Goal: Communication & Community: Answer question/provide support

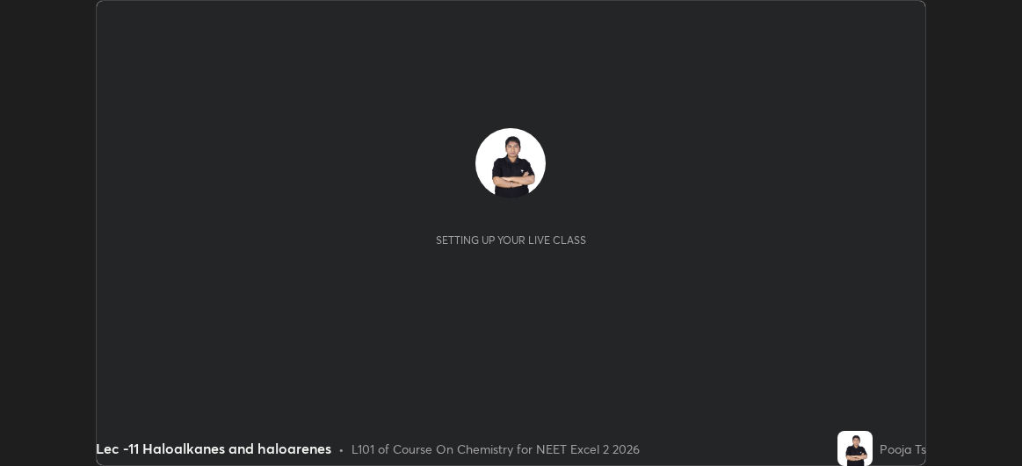
scroll to position [466, 1022]
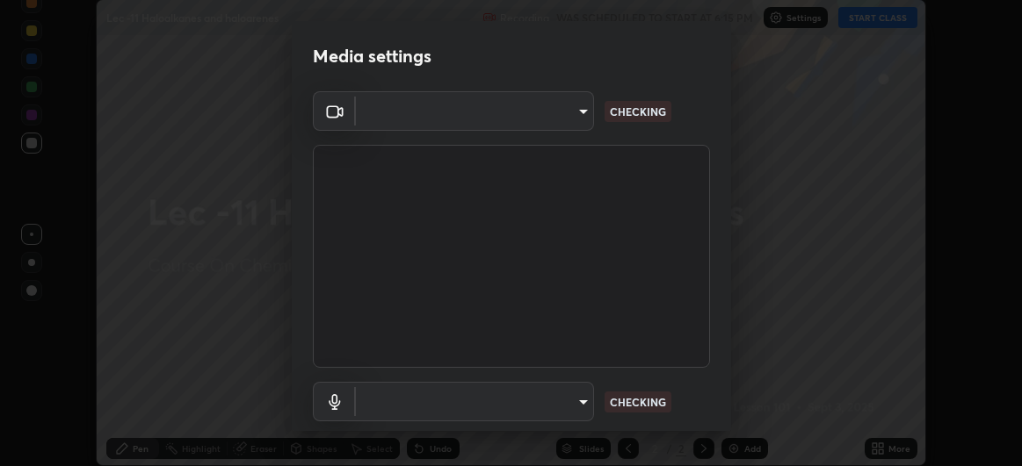
type input "df463704efc8c3d6d82446285d3d8ad2bc58552bb9147a11c789301828a3090f"
type input "ece8f8853de555797037c7b4c2fce5a63926e0fd70ab2893a4a5e1b323af3a7d"
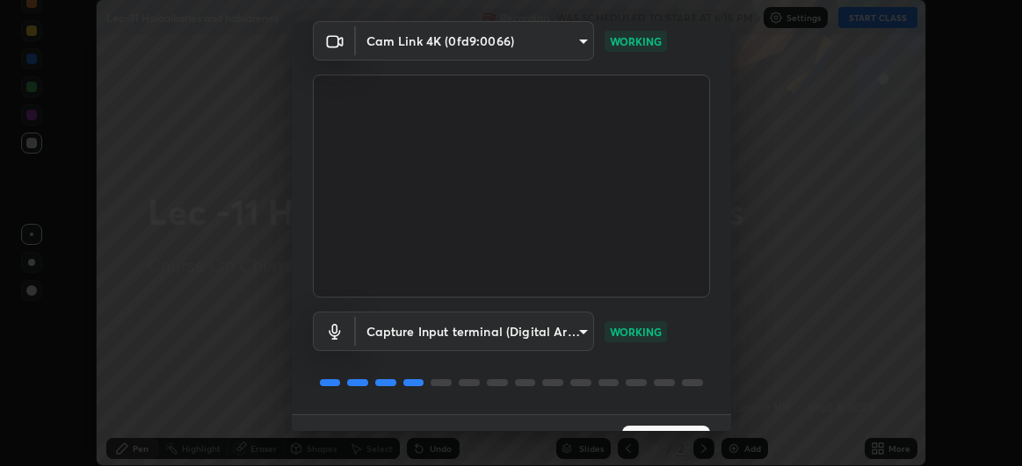
scroll to position [108, 0]
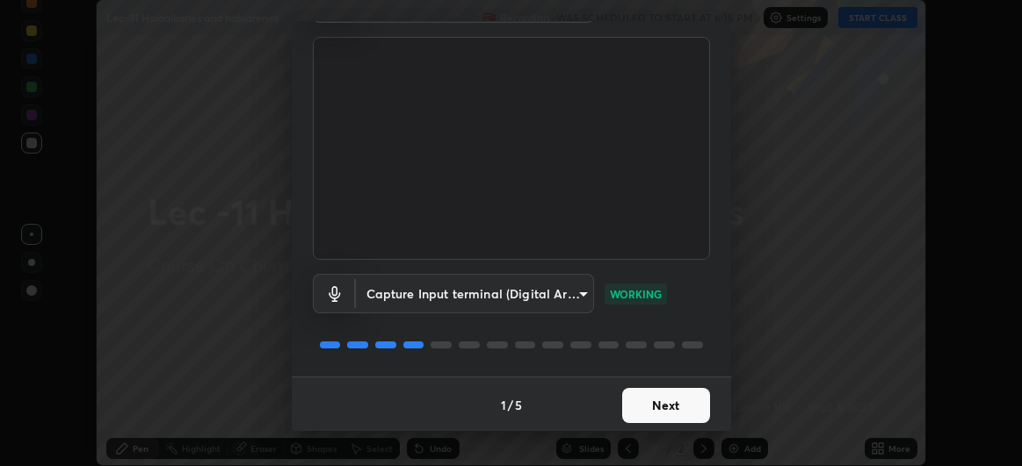
click at [640, 404] on button "Next" at bounding box center [666, 405] width 88 height 35
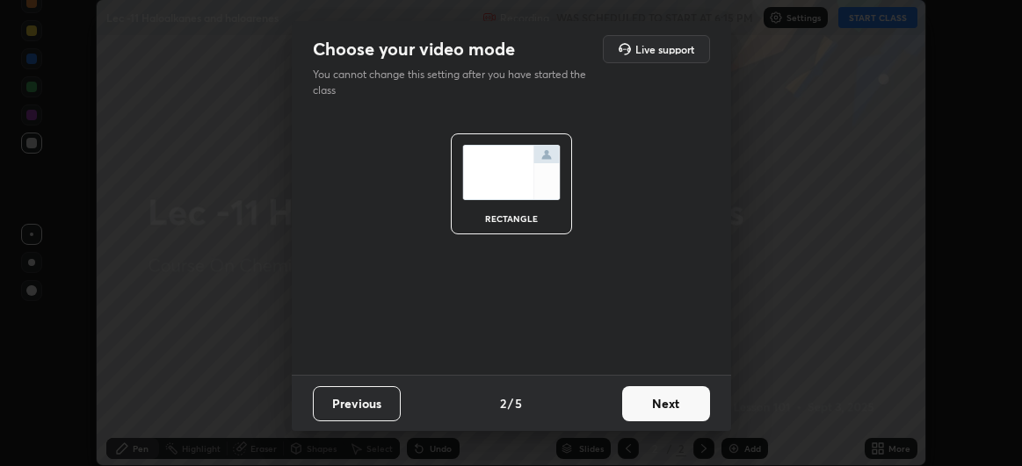
click at [641, 406] on button "Next" at bounding box center [666, 404] width 88 height 35
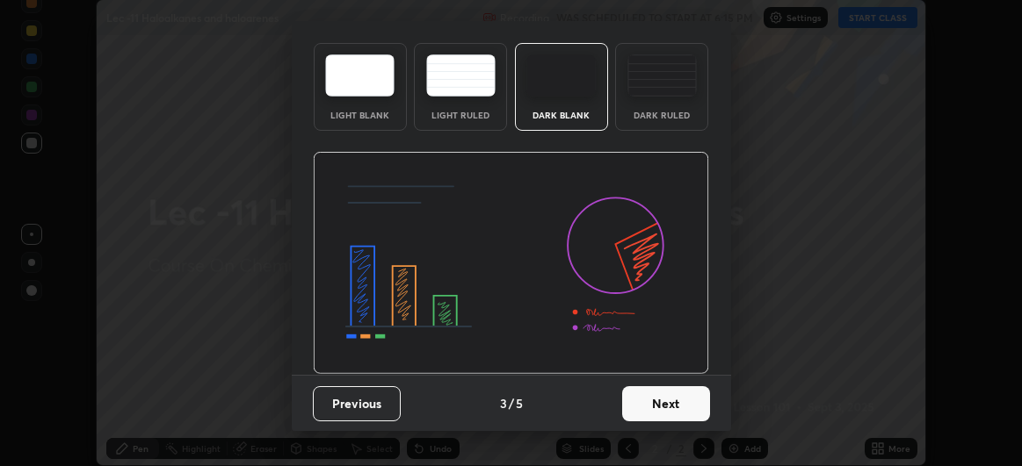
click at [646, 375] on img at bounding box center [511, 263] width 396 height 223
click at [660, 375] on img at bounding box center [511, 263] width 396 height 223
click at [670, 375] on img at bounding box center [511, 263] width 396 height 223
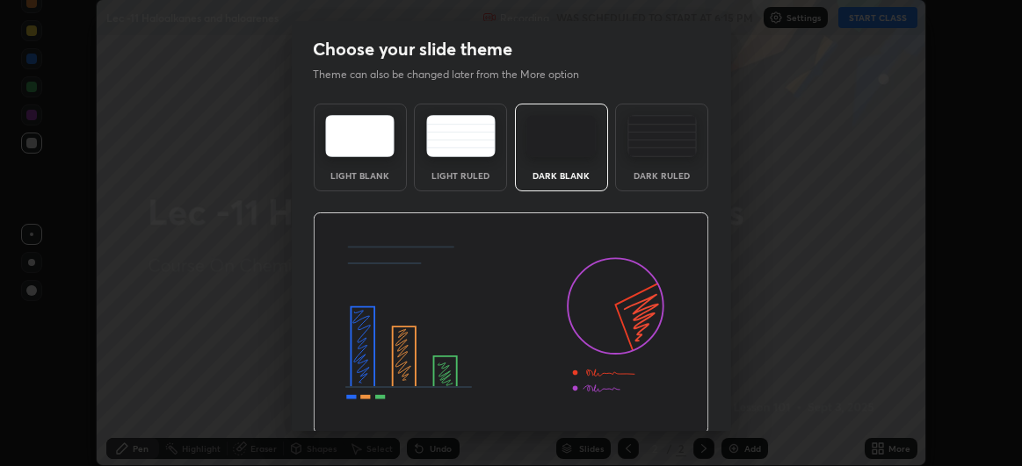
click at [688, 411] on img at bounding box center [511, 324] width 396 height 223
click at [686, 402] on img at bounding box center [511, 324] width 396 height 223
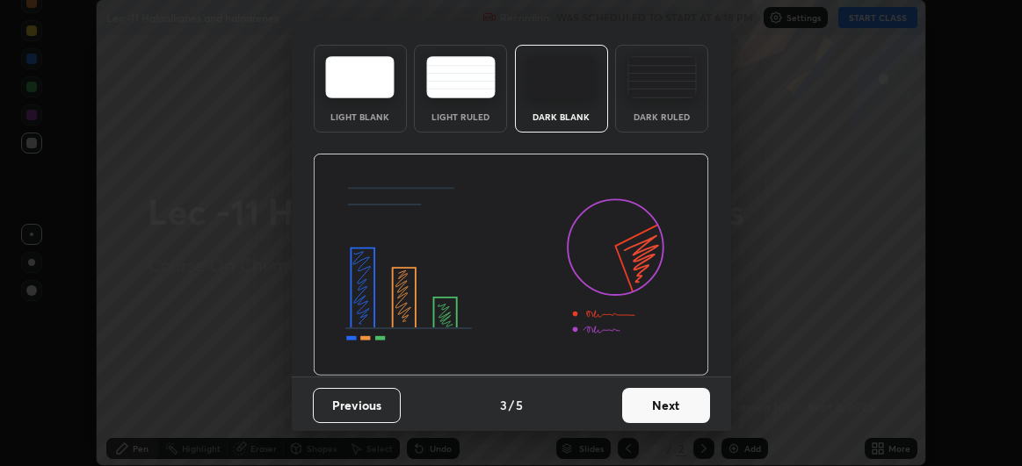
click at [658, 407] on button "Next" at bounding box center [666, 405] width 88 height 35
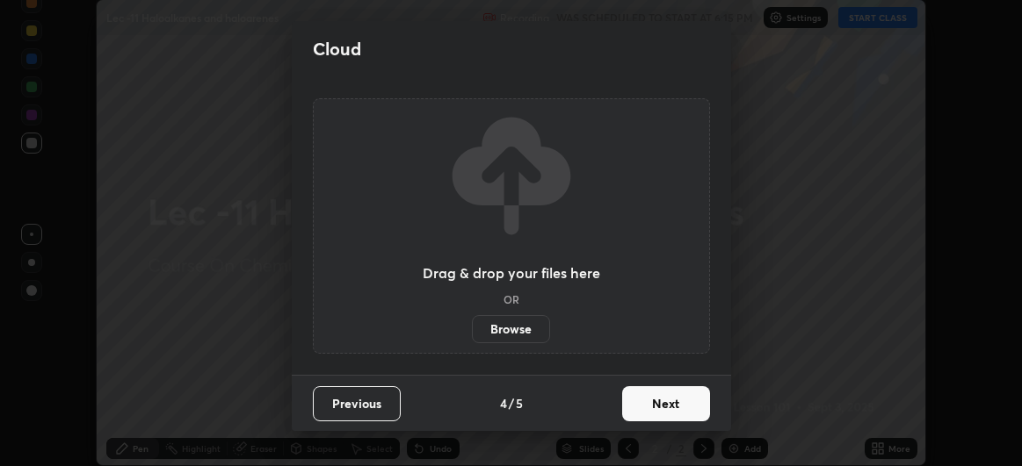
scroll to position [0, 0]
click at [666, 408] on button "Next" at bounding box center [666, 404] width 88 height 35
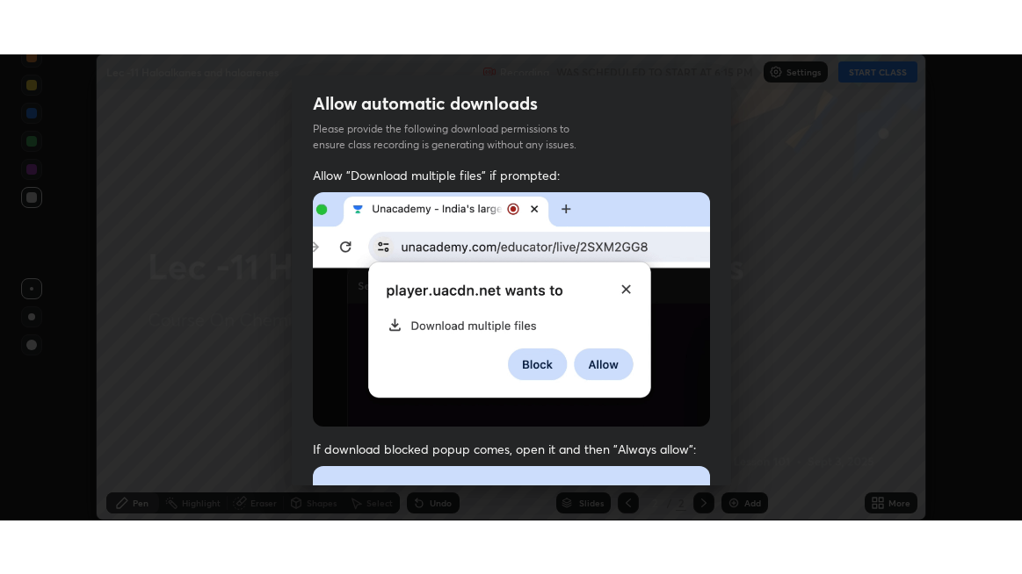
scroll to position [467, 0]
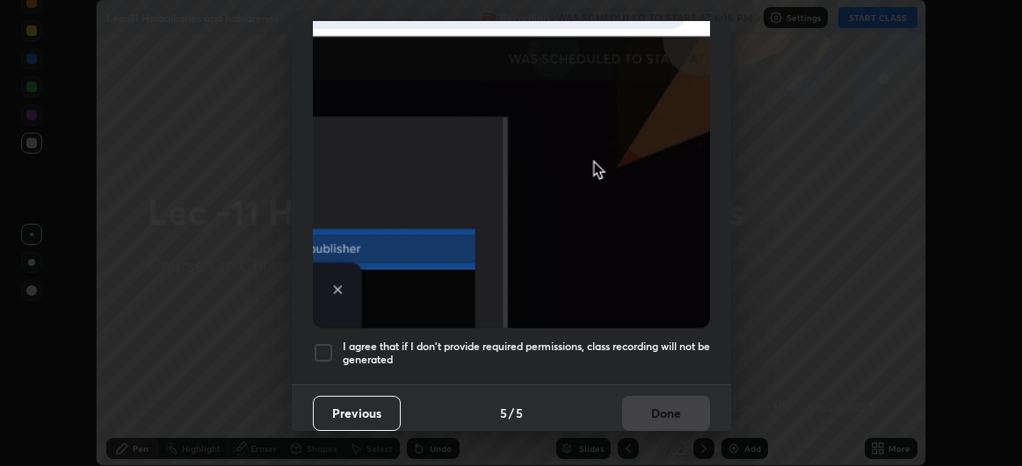
click at [319, 343] on div at bounding box center [323, 353] width 21 height 21
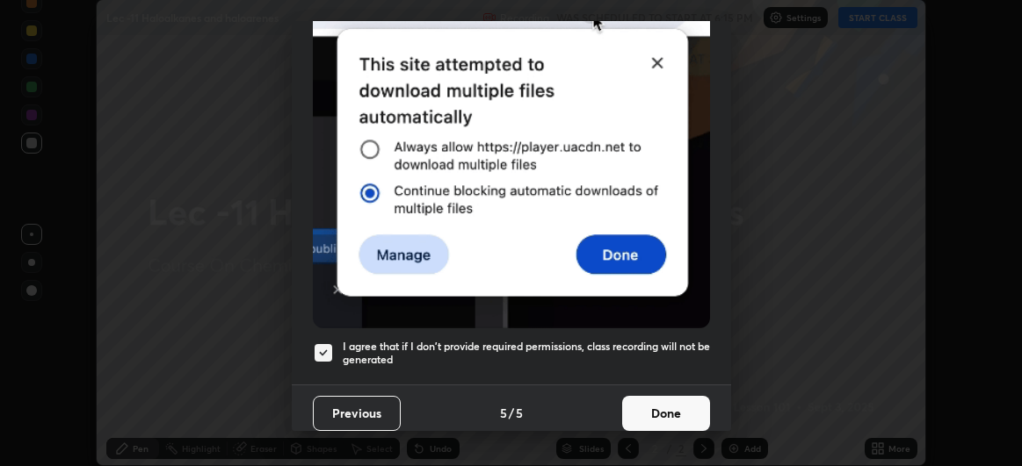
click at [653, 412] on button "Done" at bounding box center [666, 413] width 88 height 35
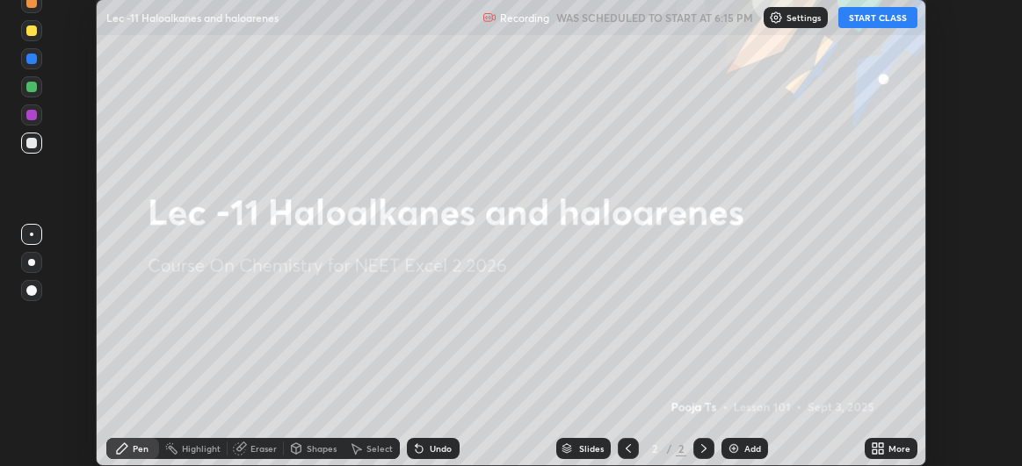
click at [860, 25] on button "START CLASS" at bounding box center [877, 17] width 79 height 21
click at [887, 446] on div "More" at bounding box center [890, 448] width 53 height 21
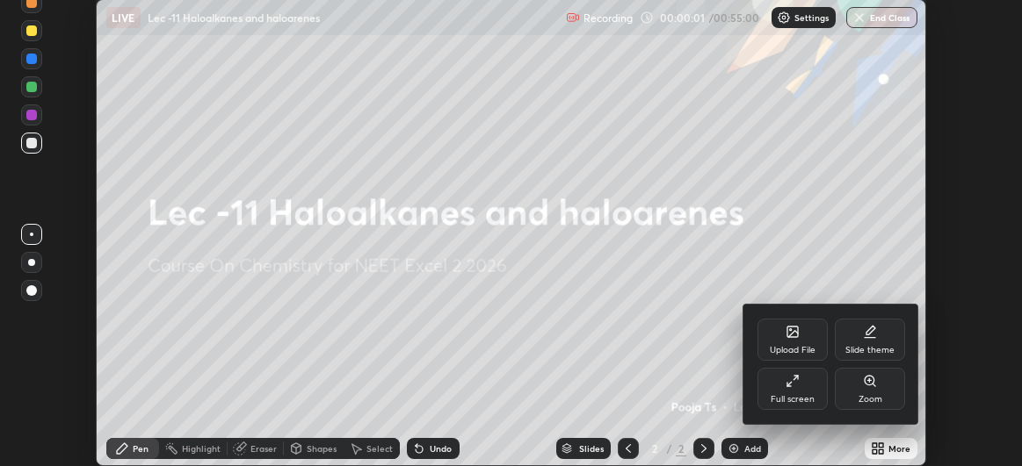
click at [813, 388] on div "Full screen" at bounding box center [792, 389] width 70 height 42
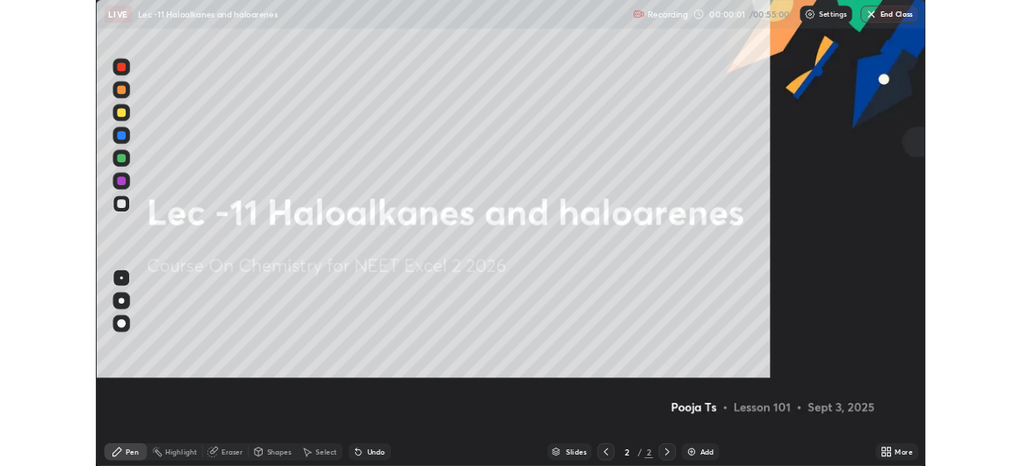
scroll to position [574, 1022]
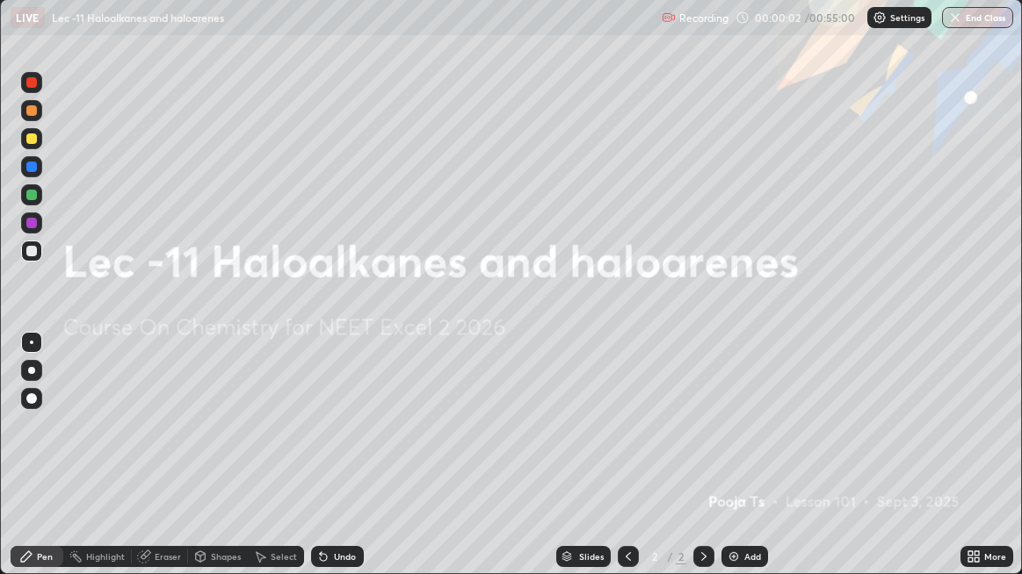
click at [743, 466] on div "Add" at bounding box center [744, 556] width 47 height 21
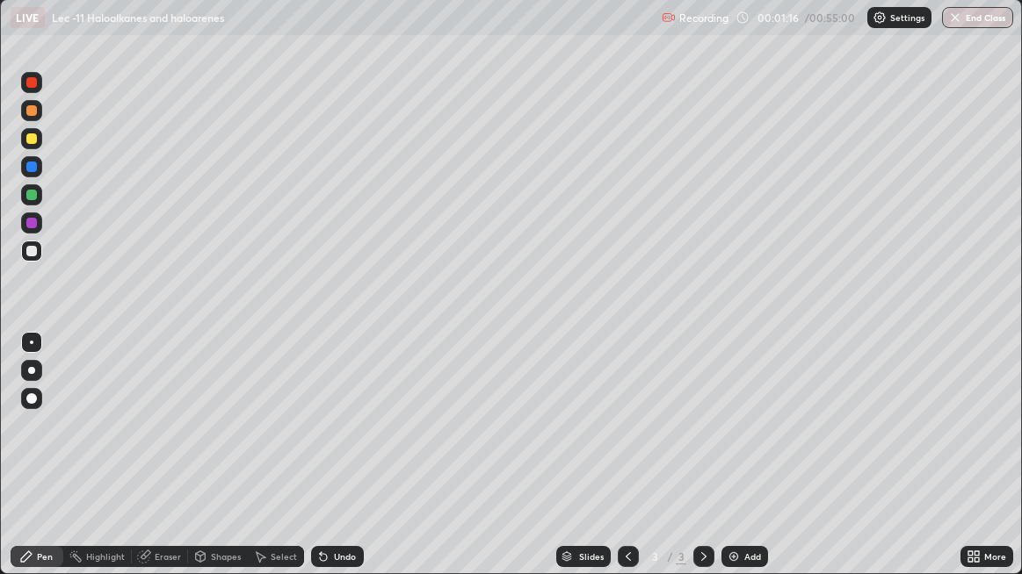
click at [736, 466] on img at bounding box center [733, 557] width 14 height 14
click at [326, 466] on icon at bounding box center [323, 557] width 14 height 14
click at [320, 466] on icon at bounding box center [323, 557] width 7 height 7
click at [316, 466] on icon at bounding box center [323, 557] width 14 height 14
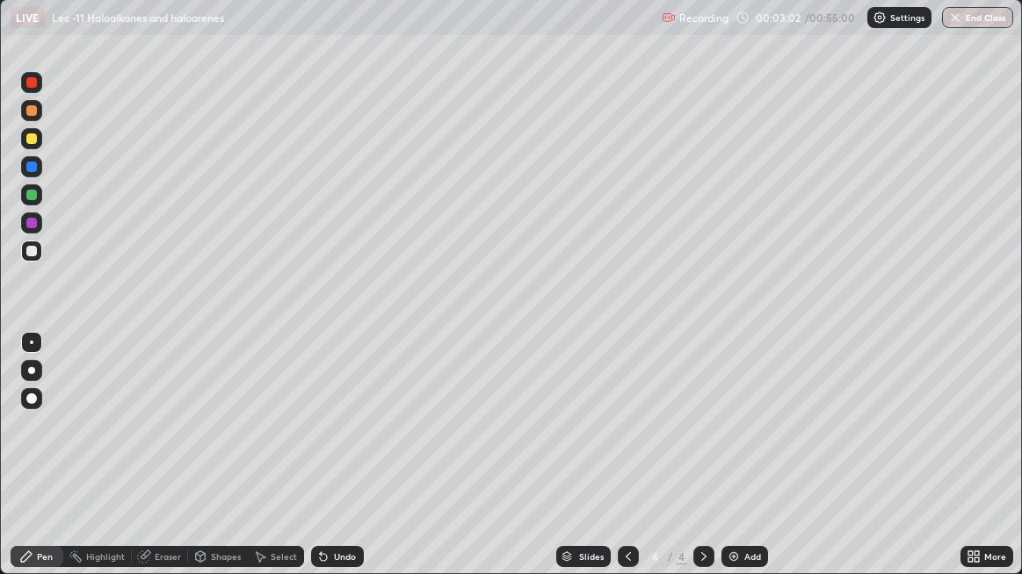
click at [316, 466] on icon at bounding box center [323, 557] width 14 height 14
click at [727, 466] on img at bounding box center [733, 557] width 14 height 14
click at [40, 172] on div at bounding box center [31, 166] width 21 height 21
click at [38, 143] on div at bounding box center [31, 138] width 21 height 21
click at [43, 262] on div at bounding box center [32, 251] width 28 height 28
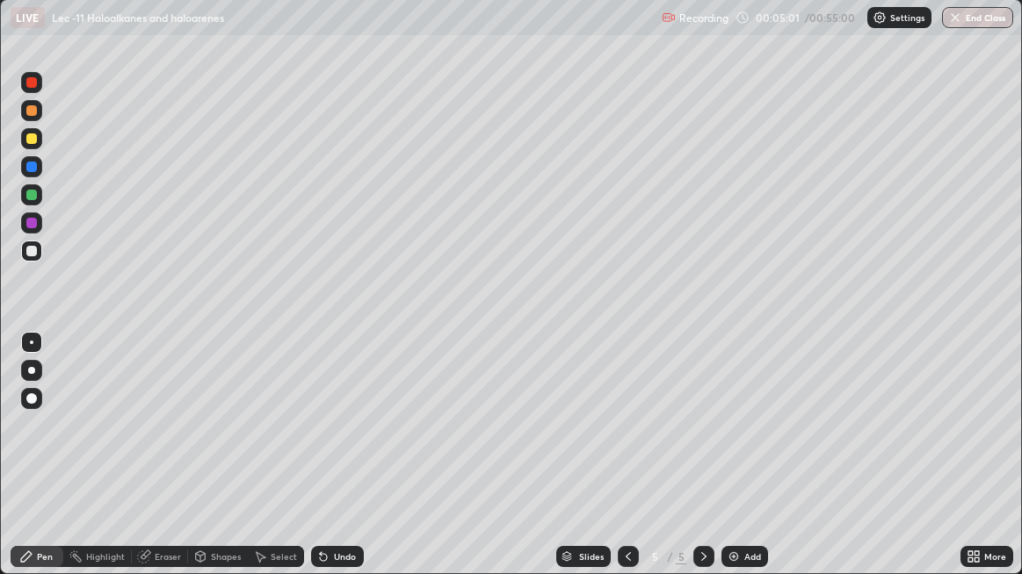
click at [31, 257] on div at bounding box center [31, 251] width 21 height 21
click at [199, 466] on icon at bounding box center [200, 555] width 10 height 3
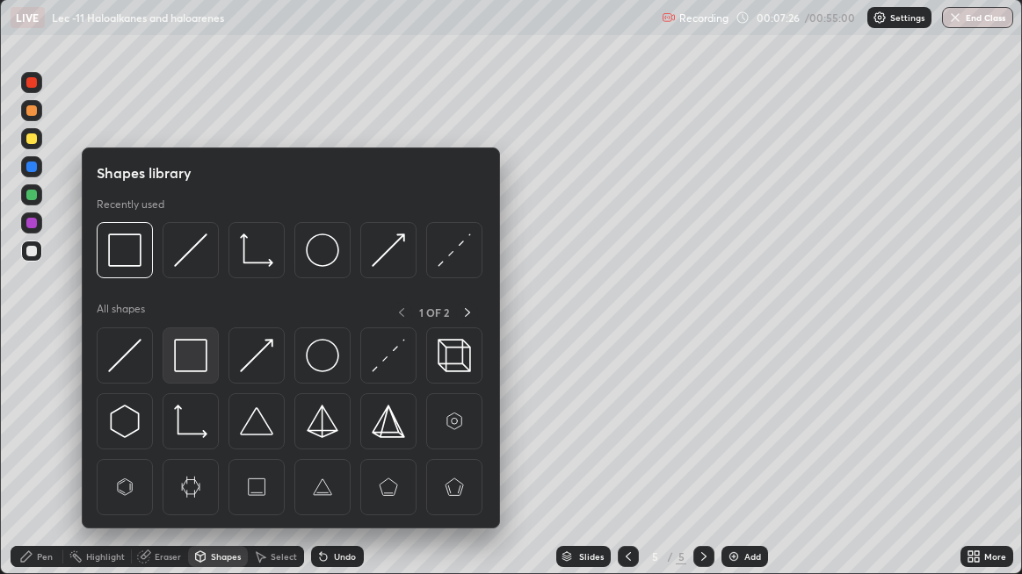
click at [191, 367] on img at bounding box center [190, 355] width 33 height 33
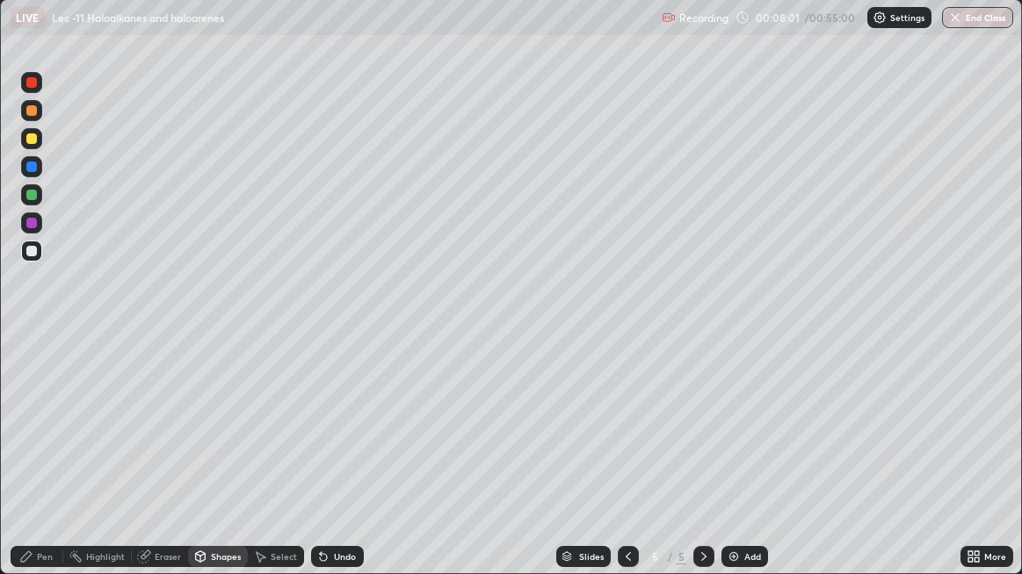
click at [742, 466] on div "Add" at bounding box center [744, 556] width 47 height 21
click at [37, 148] on div at bounding box center [31, 138] width 21 height 21
click at [56, 466] on div "Pen" at bounding box center [37, 556] width 53 height 21
click at [316, 466] on icon at bounding box center [323, 557] width 14 height 14
click at [322, 466] on icon at bounding box center [323, 557] width 7 height 7
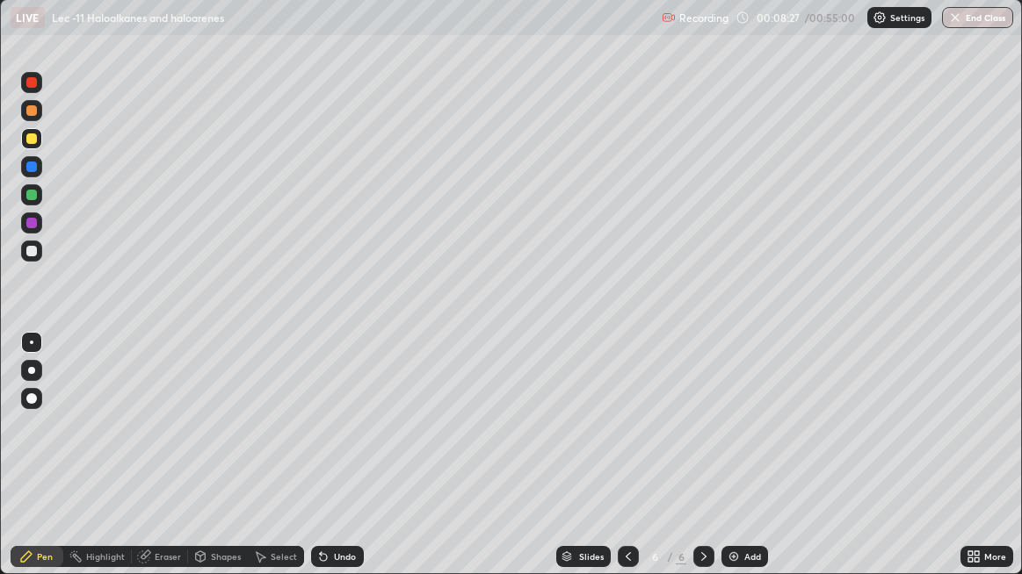
click at [323, 466] on icon at bounding box center [323, 557] width 7 height 7
click at [324, 466] on icon at bounding box center [323, 557] width 14 height 14
click at [323, 466] on icon at bounding box center [323, 557] width 14 height 14
click at [322, 466] on icon at bounding box center [323, 557] width 14 height 14
click at [322, 466] on icon at bounding box center [323, 557] width 7 height 7
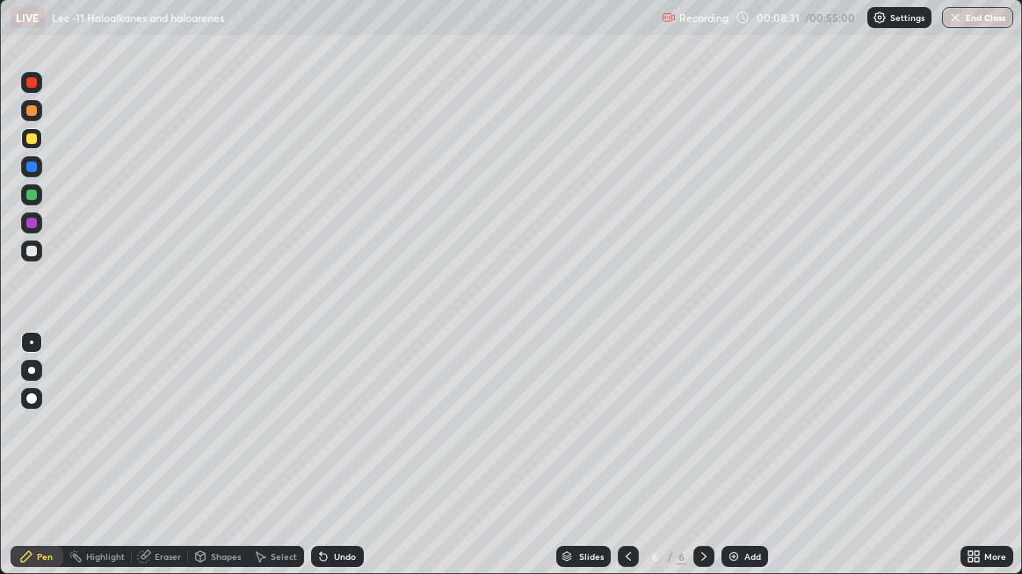
click at [323, 466] on icon at bounding box center [323, 557] width 7 height 7
click at [148, 466] on icon at bounding box center [146, 555] width 10 height 9
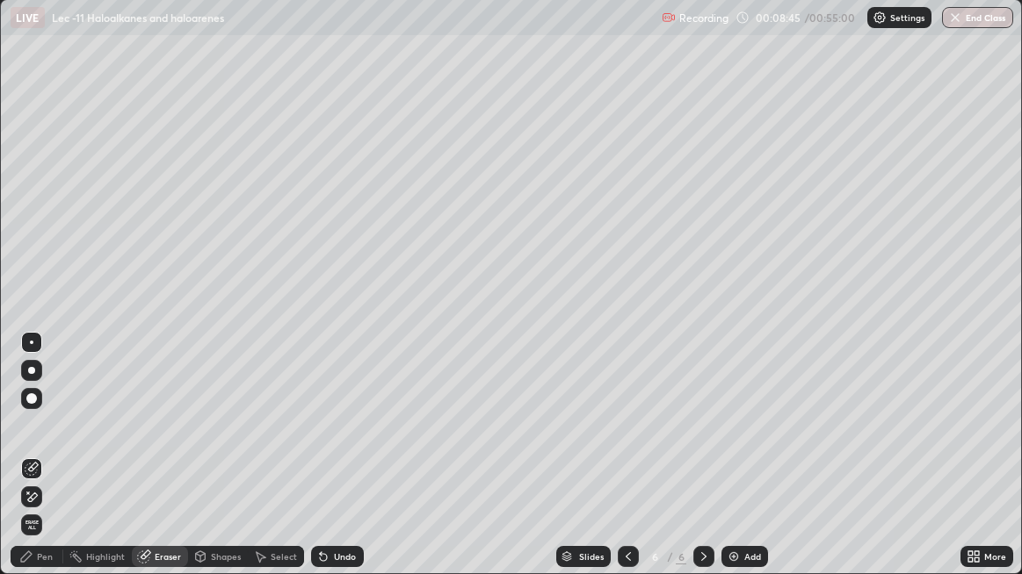
click at [44, 466] on div "Pen" at bounding box center [45, 557] width 16 height 9
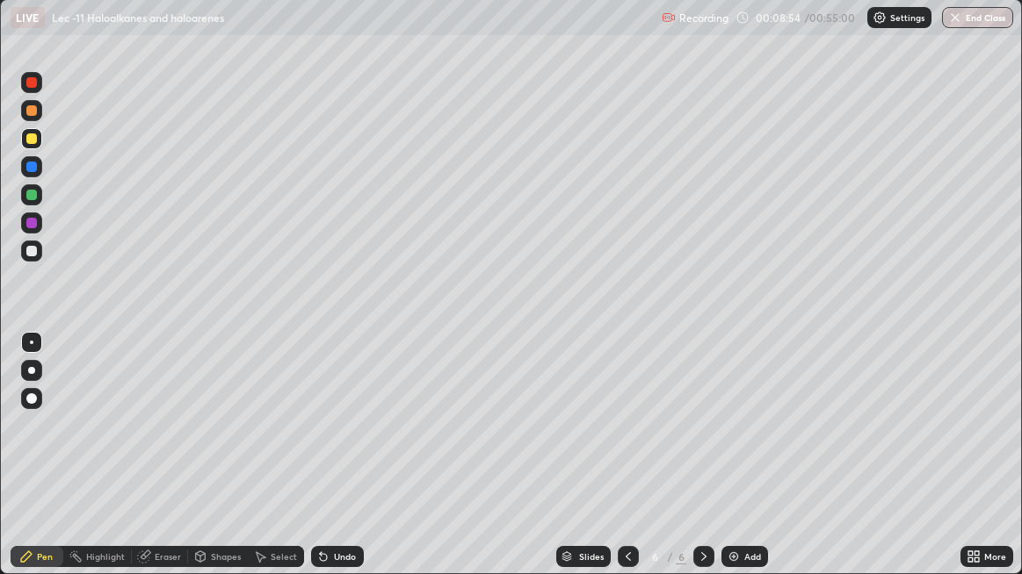
click at [34, 198] on div at bounding box center [31, 195] width 11 height 11
click at [170, 466] on div "Eraser" at bounding box center [160, 556] width 56 height 21
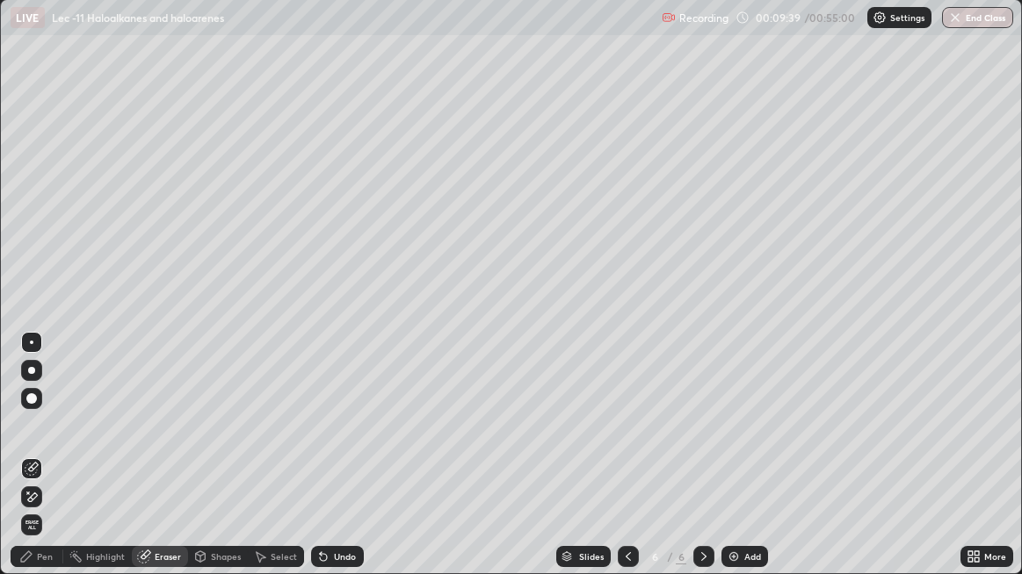
click at [38, 466] on div "Pen" at bounding box center [45, 557] width 16 height 9
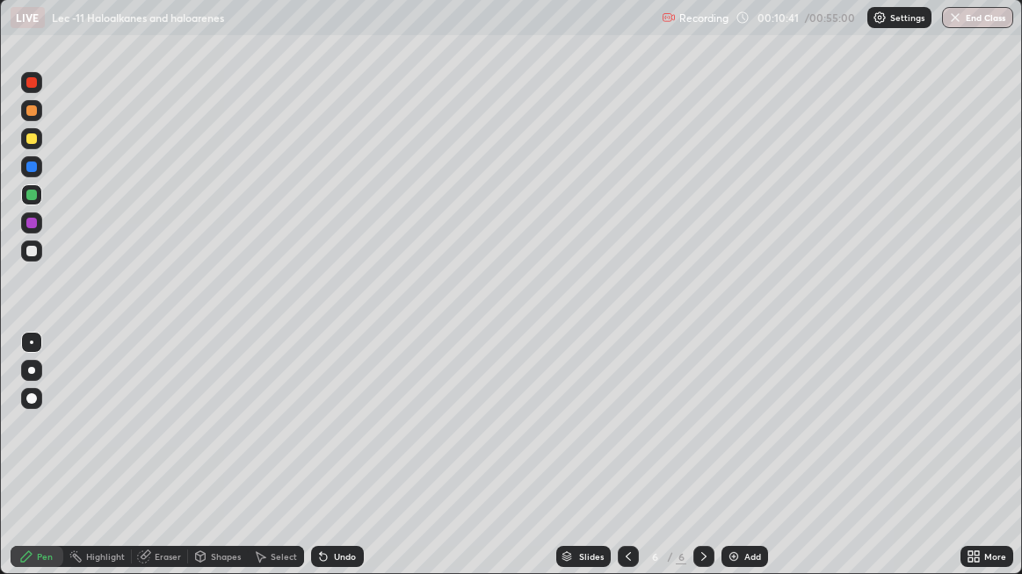
click at [261, 466] on icon at bounding box center [260, 557] width 14 height 14
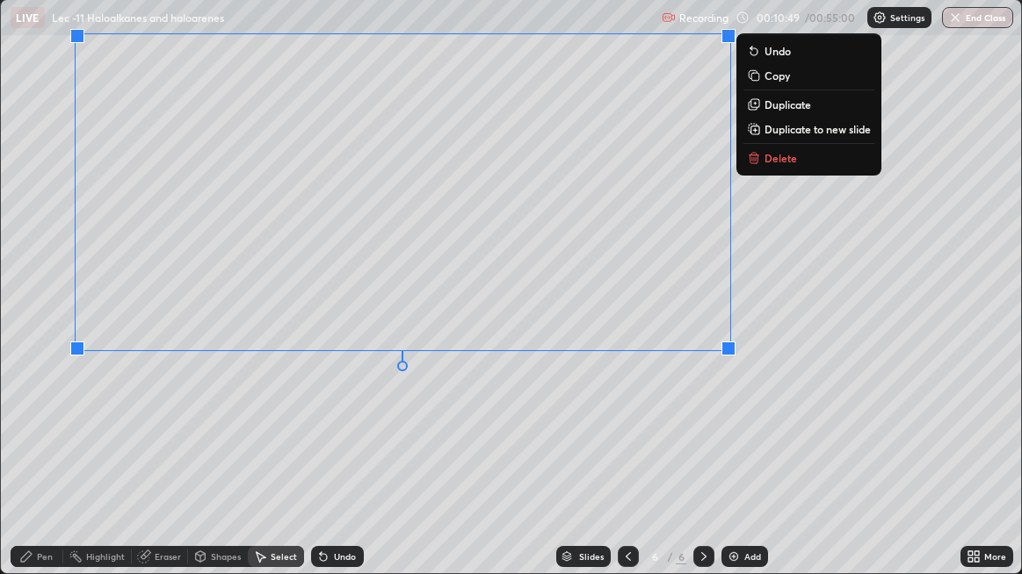
click at [292, 449] on div "0 ° Undo Copy Duplicate Duplicate to new slide Delete" at bounding box center [511, 287] width 1021 height 574
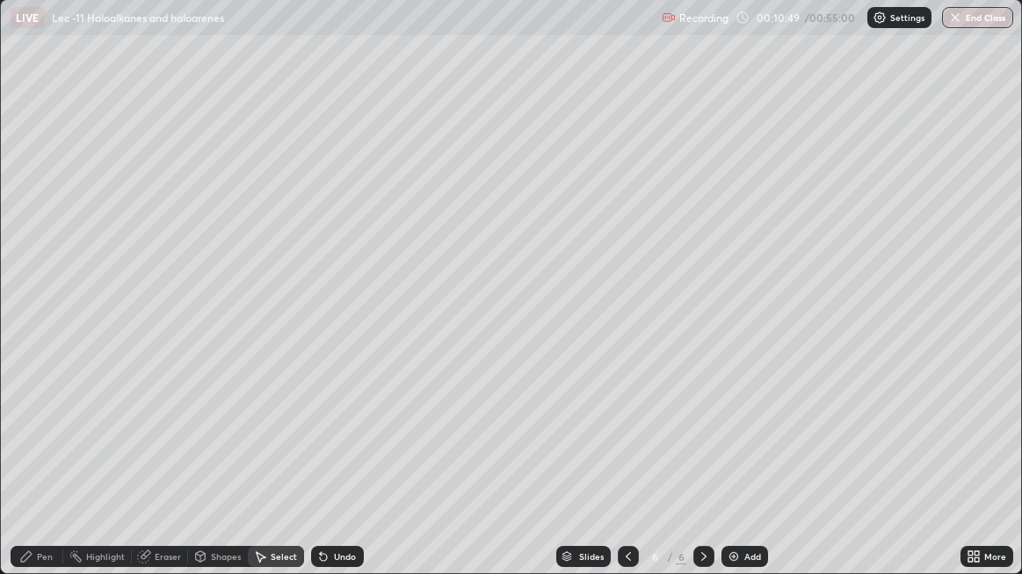
click at [51, 466] on div "Pen" at bounding box center [45, 557] width 16 height 9
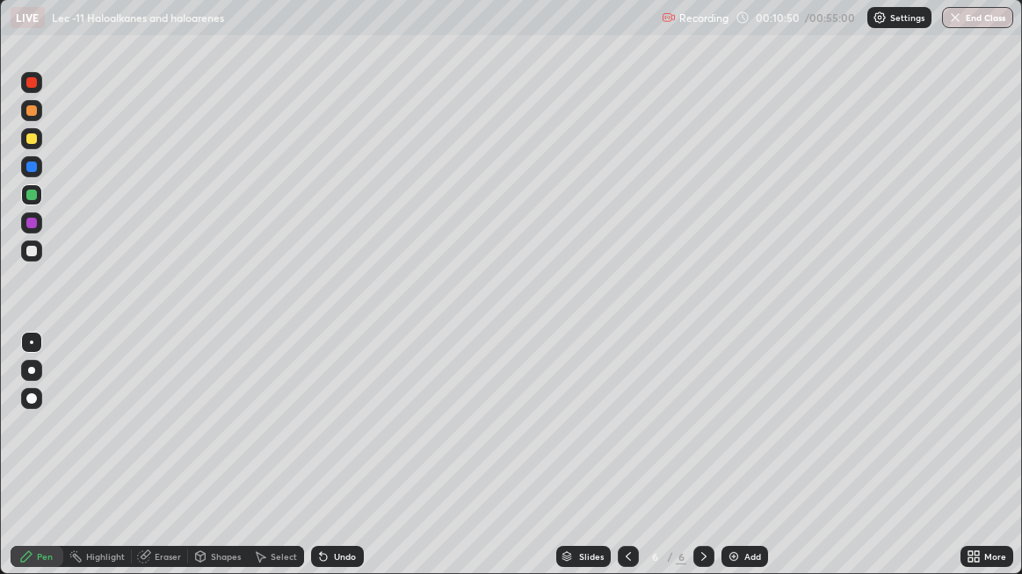
click at [34, 257] on div at bounding box center [31, 251] width 21 height 21
click at [143, 466] on div "Eraser" at bounding box center [160, 556] width 56 height 21
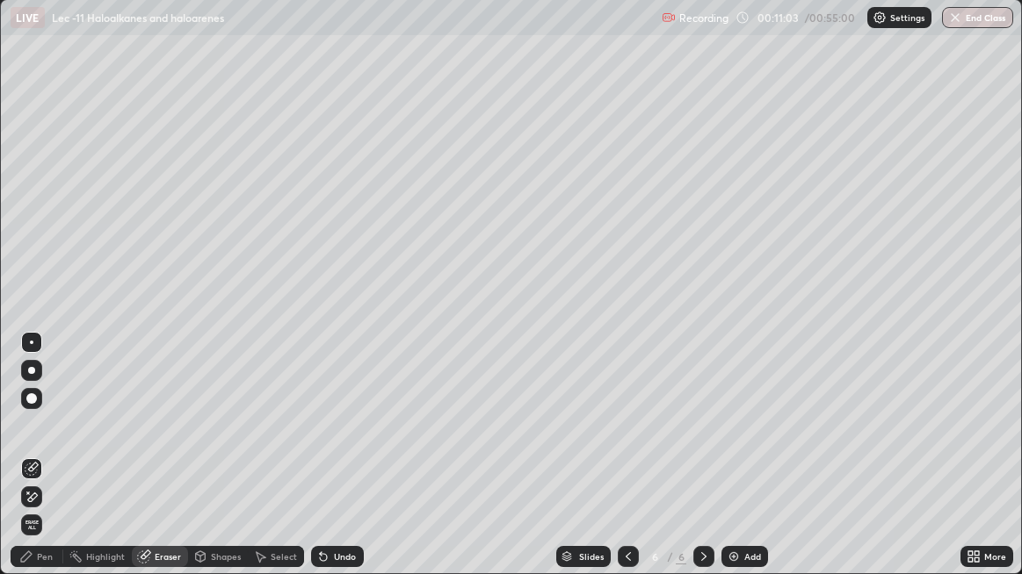
click at [47, 466] on div "Pen" at bounding box center [45, 557] width 16 height 9
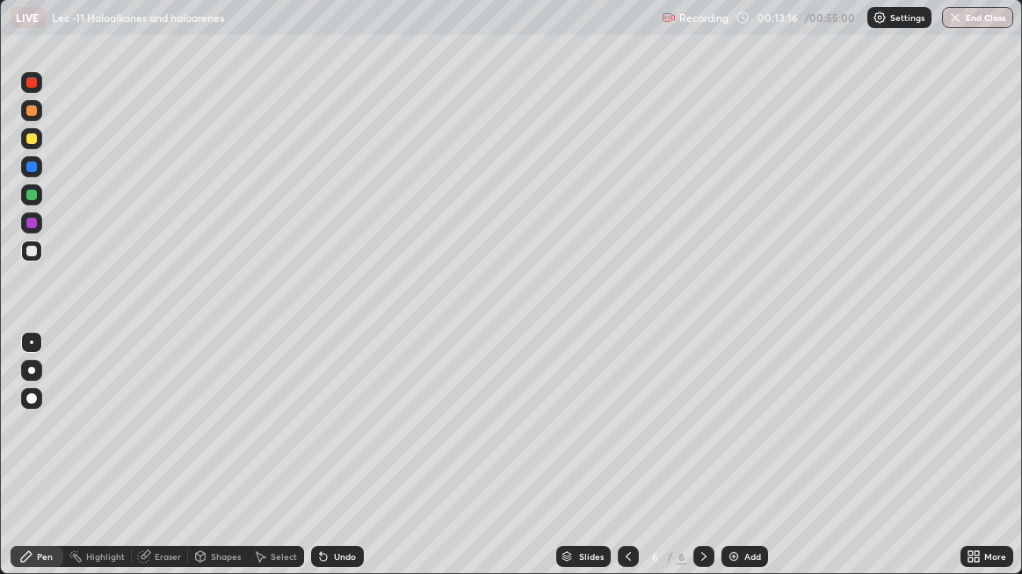
click at [726, 466] on img at bounding box center [733, 557] width 14 height 14
click at [40, 145] on div at bounding box center [31, 138] width 21 height 21
click at [728, 466] on img at bounding box center [733, 557] width 14 height 14
click at [618, 466] on div at bounding box center [628, 556] width 21 height 21
click at [731, 466] on img at bounding box center [733, 557] width 14 height 14
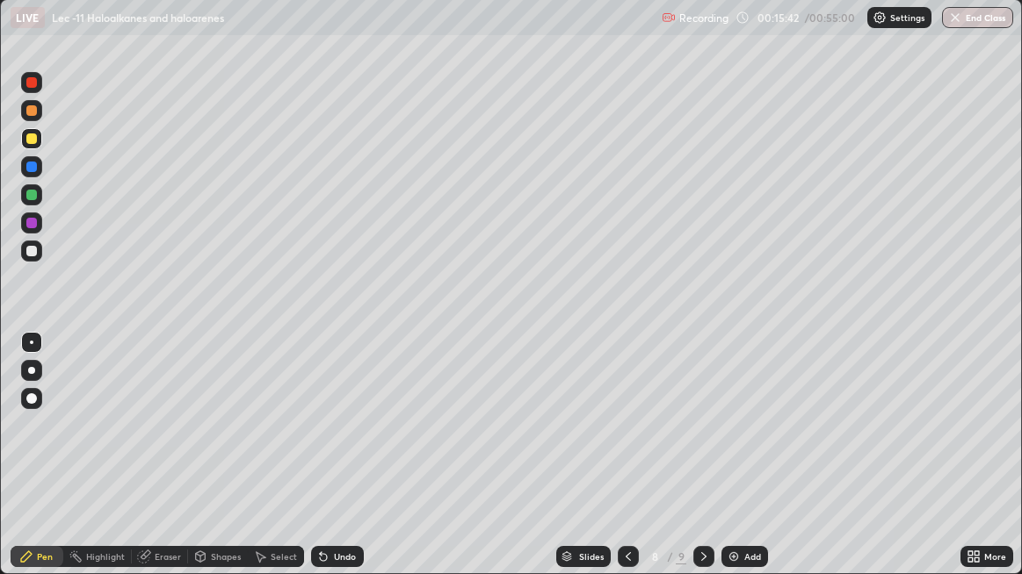
click at [37, 257] on div at bounding box center [31, 251] width 21 height 21
click at [40, 199] on div at bounding box center [31, 194] width 21 height 21
click at [144, 466] on icon at bounding box center [144, 557] width 14 height 14
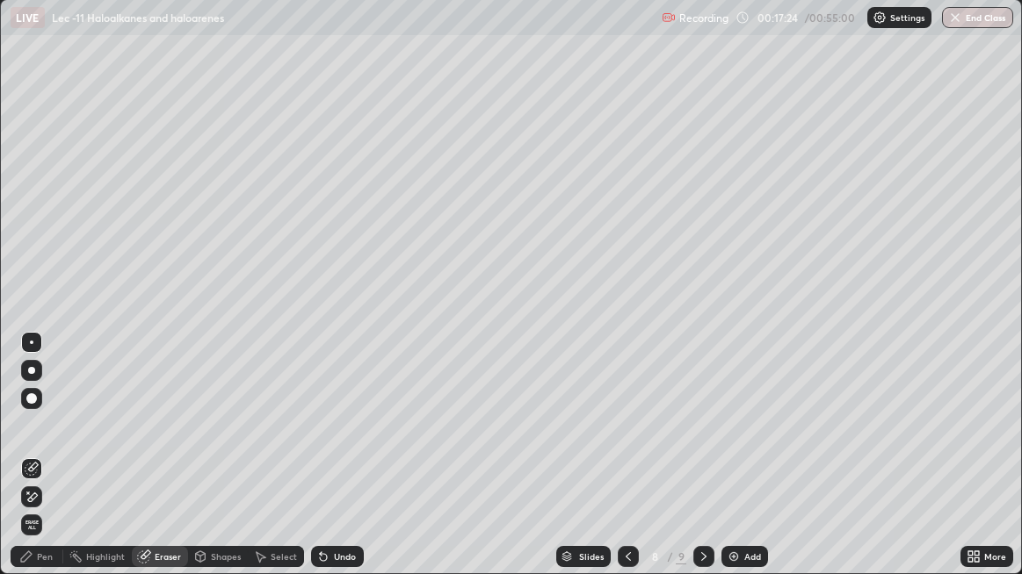
click at [42, 466] on div "Pen" at bounding box center [45, 557] width 16 height 9
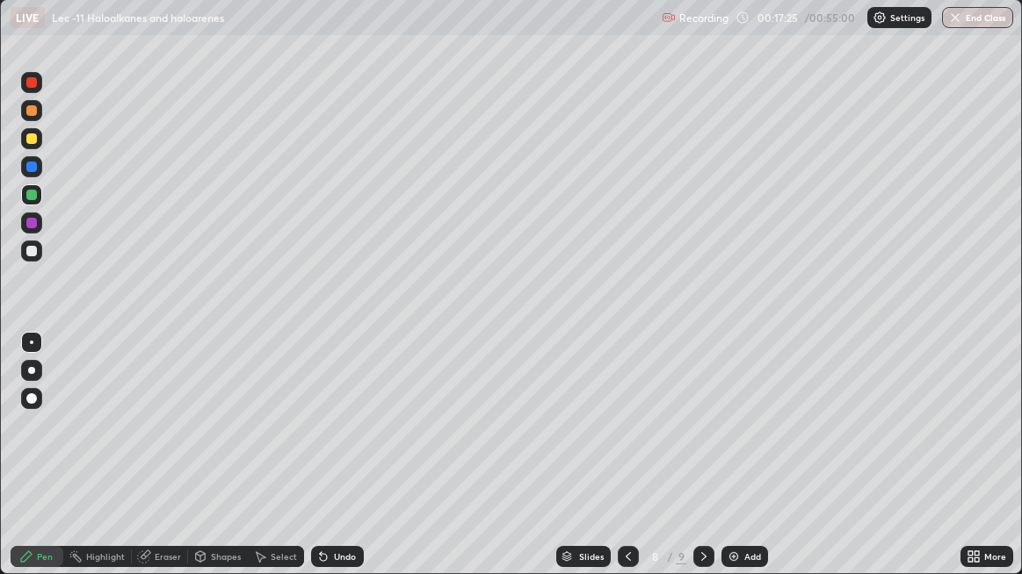
click at [39, 259] on div at bounding box center [31, 251] width 21 height 21
click at [318, 466] on icon at bounding box center [323, 557] width 14 height 14
click at [316, 466] on icon at bounding box center [323, 557] width 14 height 14
click at [320, 466] on icon at bounding box center [323, 557] width 7 height 7
click at [311, 466] on div "Undo" at bounding box center [337, 556] width 53 height 21
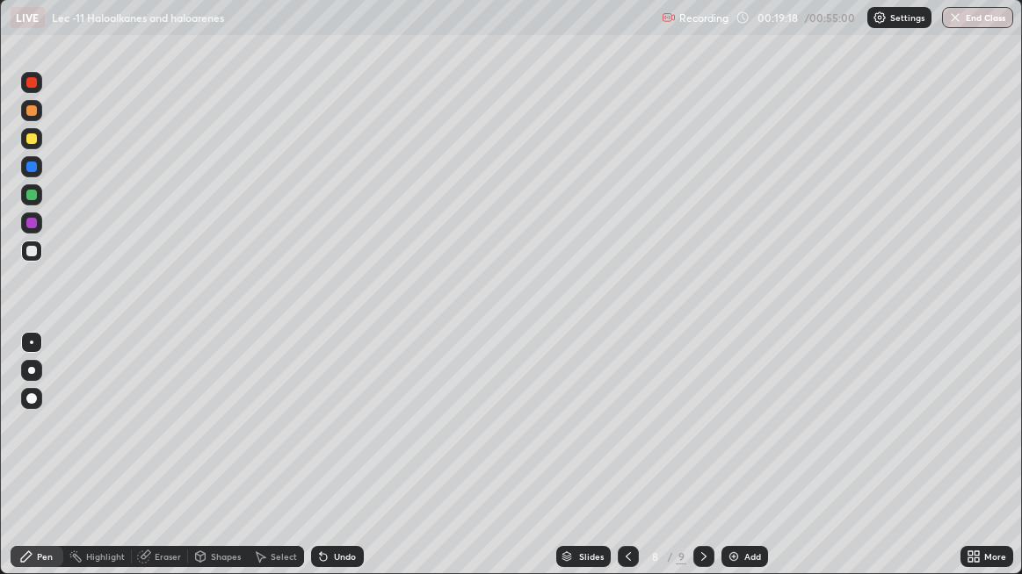
click at [311, 466] on div "Undo" at bounding box center [337, 556] width 53 height 21
click at [744, 466] on div "Add" at bounding box center [752, 557] width 17 height 9
click at [316, 466] on icon at bounding box center [323, 557] width 14 height 14
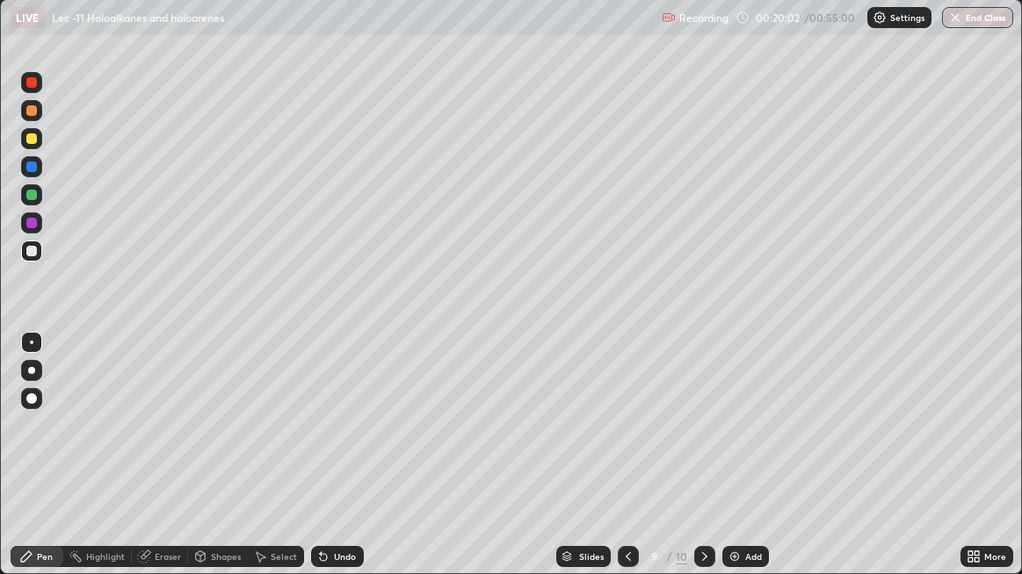
click at [320, 466] on icon at bounding box center [323, 557] width 7 height 7
click at [316, 466] on icon at bounding box center [323, 557] width 14 height 14
click at [311, 466] on div "Undo" at bounding box center [337, 556] width 53 height 21
click at [316, 466] on icon at bounding box center [323, 557] width 14 height 14
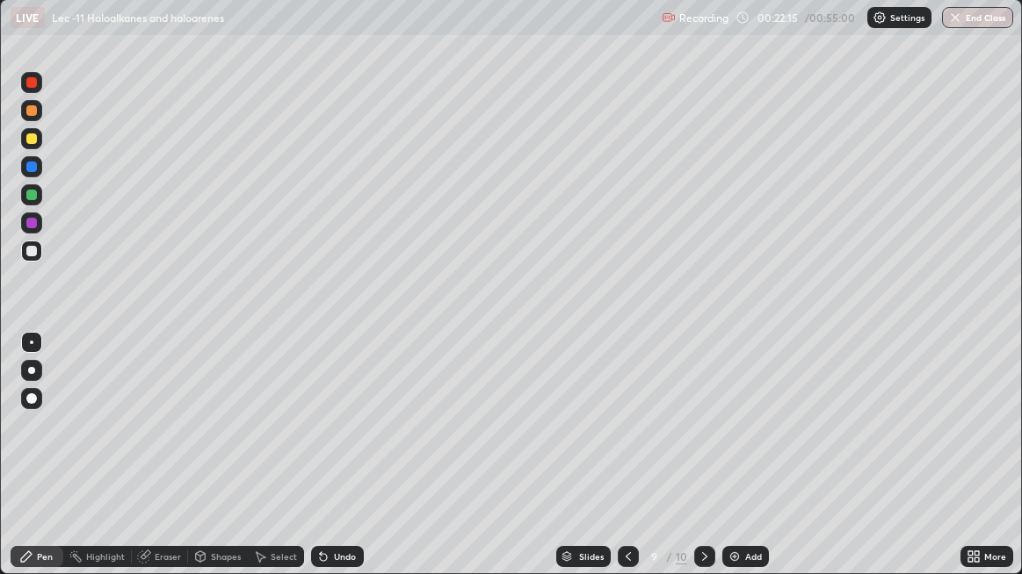
click at [741, 466] on div "Add" at bounding box center [745, 556] width 47 height 21
click at [334, 466] on div "Undo" at bounding box center [345, 557] width 22 height 9
click at [321, 466] on icon at bounding box center [323, 557] width 14 height 14
click at [317, 466] on icon at bounding box center [323, 557] width 14 height 14
click at [316, 466] on icon at bounding box center [323, 557] width 14 height 14
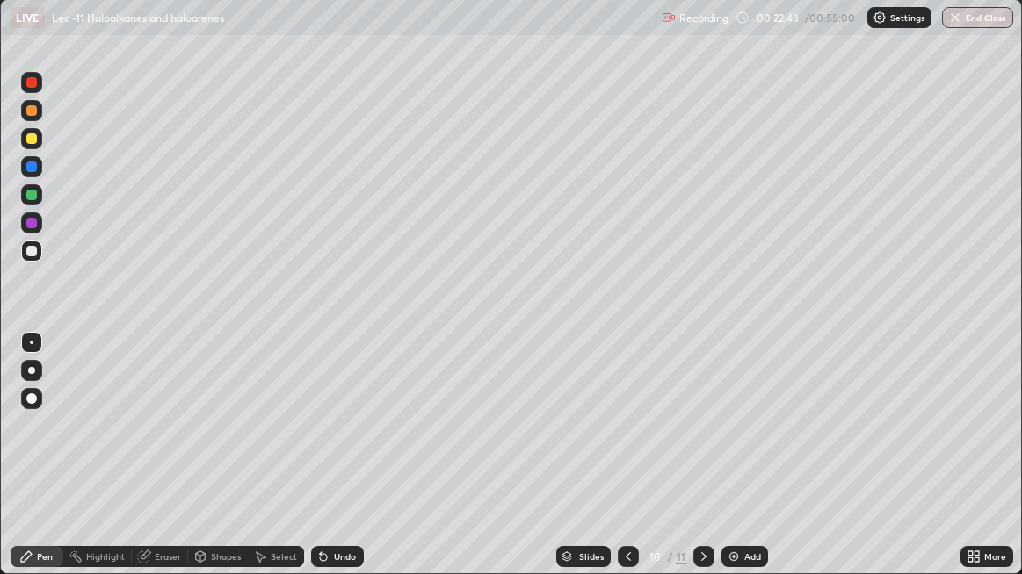
click at [317, 466] on icon at bounding box center [323, 557] width 14 height 14
click at [316, 466] on icon at bounding box center [323, 557] width 14 height 14
click at [33, 140] on div at bounding box center [31, 139] width 11 height 11
click at [737, 466] on img at bounding box center [733, 557] width 14 height 14
click at [40, 260] on div at bounding box center [31, 251] width 21 height 28
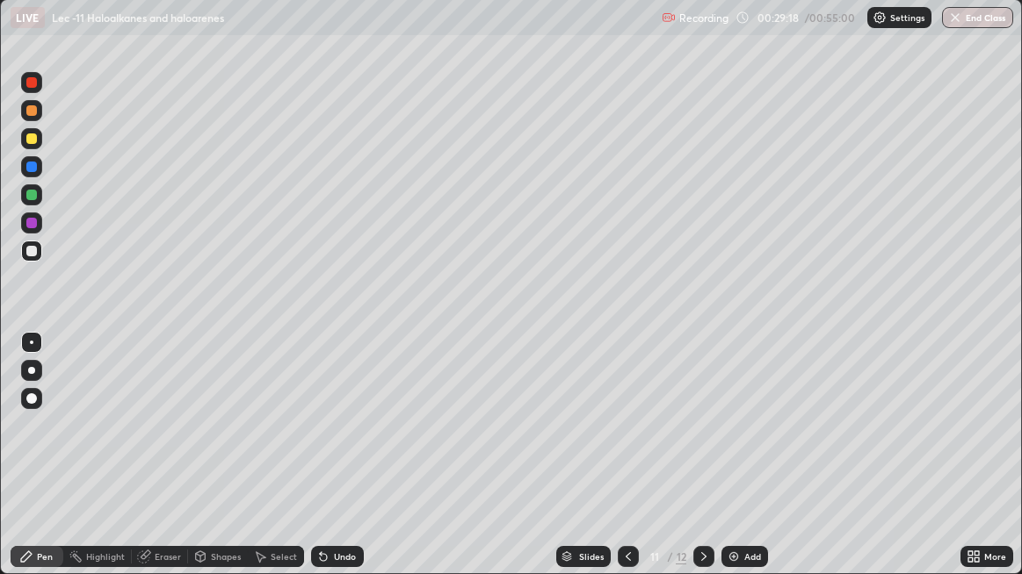
click at [745, 466] on div "Add" at bounding box center [752, 557] width 17 height 9
click at [39, 110] on div at bounding box center [31, 110] width 21 height 21
click at [629, 466] on icon at bounding box center [628, 557] width 14 height 14
click at [693, 466] on div at bounding box center [703, 556] width 21 height 21
click at [39, 260] on div at bounding box center [31, 251] width 21 height 21
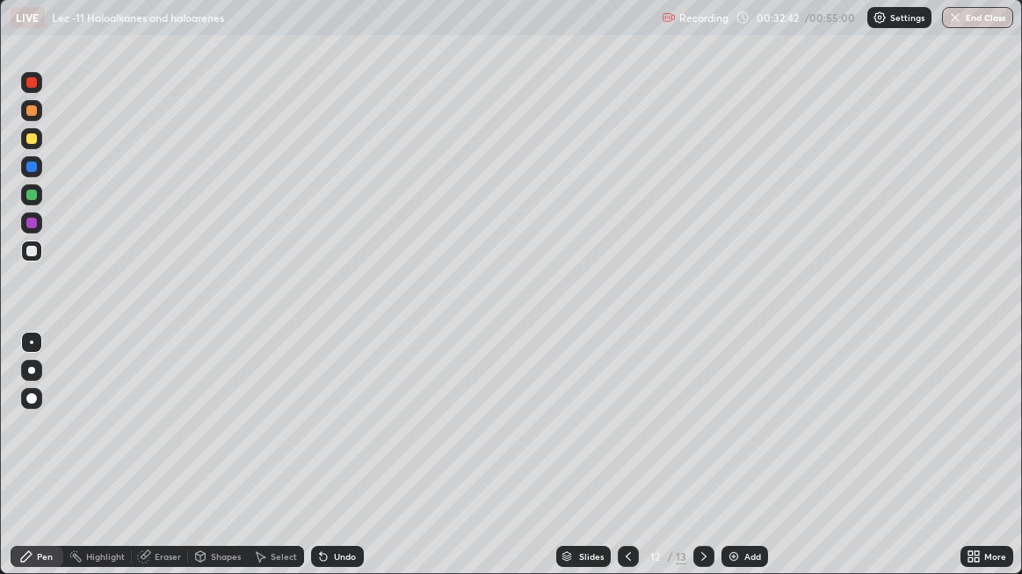
click at [734, 466] on img at bounding box center [733, 557] width 14 height 14
click at [40, 257] on div at bounding box center [31, 251] width 21 height 21
click at [328, 466] on icon at bounding box center [323, 557] width 14 height 14
click at [335, 466] on div "Undo" at bounding box center [345, 557] width 22 height 9
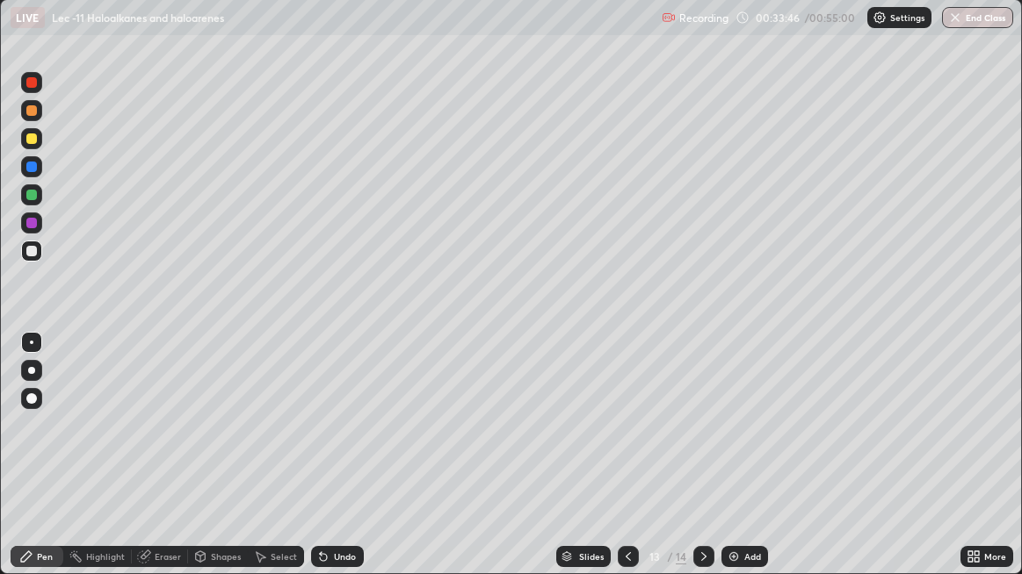
click at [337, 466] on div "Undo" at bounding box center [345, 557] width 22 height 9
click at [627, 466] on icon at bounding box center [627, 557] width 5 height 9
click at [706, 466] on icon at bounding box center [704, 557] width 14 height 14
click at [318, 466] on icon at bounding box center [323, 557] width 14 height 14
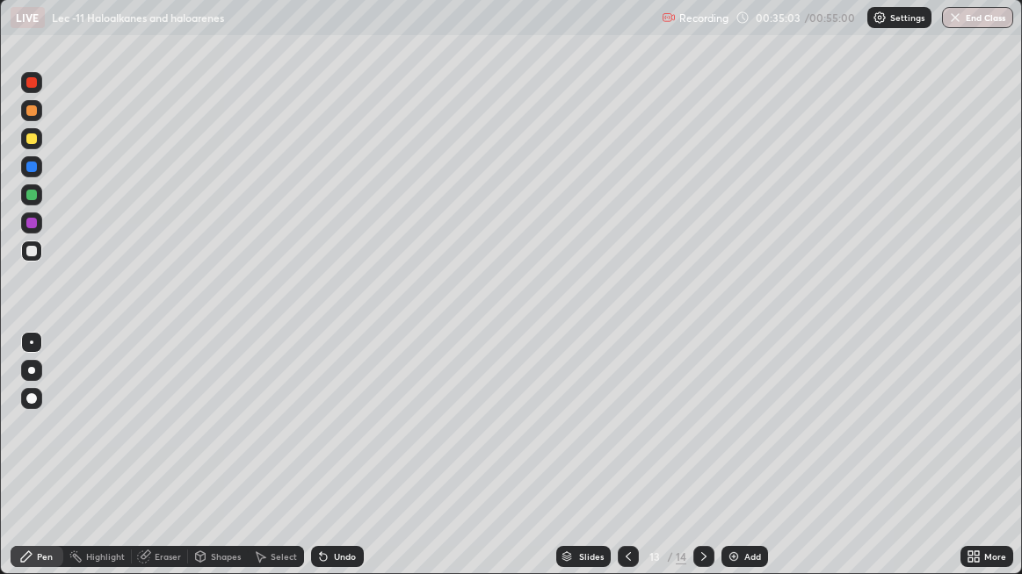
click at [316, 466] on icon at bounding box center [323, 557] width 14 height 14
click at [39, 199] on div at bounding box center [31, 194] width 21 height 21
click at [292, 466] on div "Select" at bounding box center [276, 556] width 56 height 21
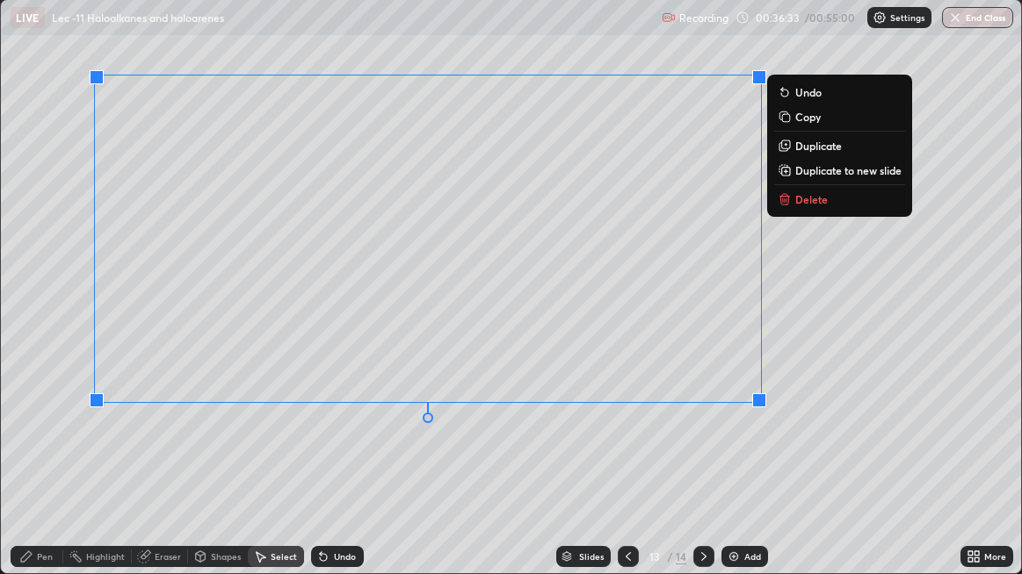
click at [49, 466] on div "Pen" at bounding box center [45, 557] width 16 height 9
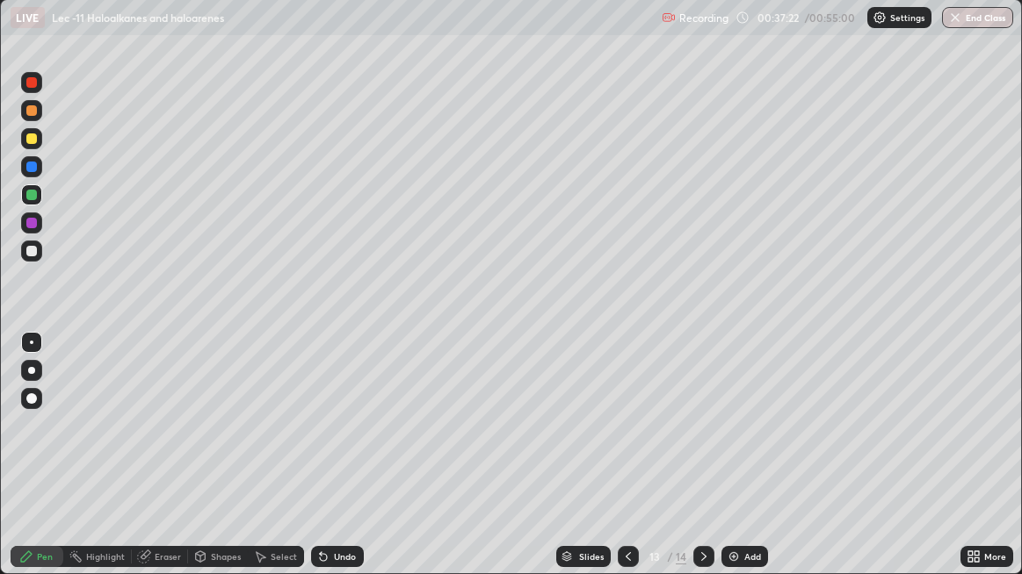
click at [729, 466] on div "Add" at bounding box center [744, 556] width 47 height 21
click at [40, 256] on div at bounding box center [31, 251] width 21 height 21
click at [330, 466] on div "Undo" at bounding box center [337, 556] width 53 height 21
click at [322, 466] on icon at bounding box center [323, 557] width 14 height 14
click at [34, 199] on div at bounding box center [31, 195] width 11 height 11
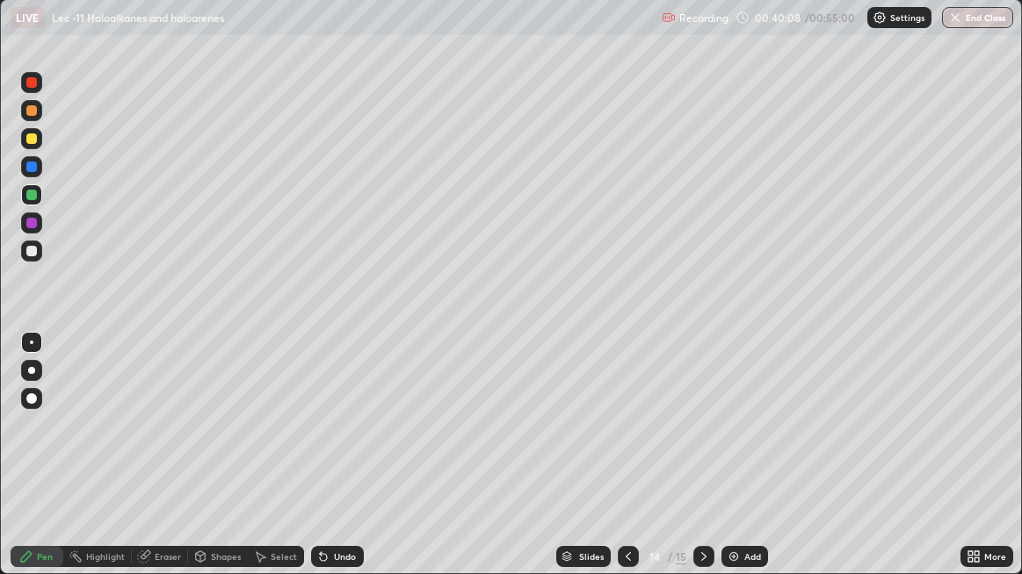
click at [744, 466] on div "Add" at bounding box center [752, 557] width 17 height 9
click at [40, 252] on div at bounding box center [31, 251] width 21 height 21
click at [33, 261] on div at bounding box center [31, 251] width 21 height 21
click at [34, 170] on div at bounding box center [31, 167] width 11 height 11
click at [36, 145] on div at bounding box center [31, 138] width 21 height 21
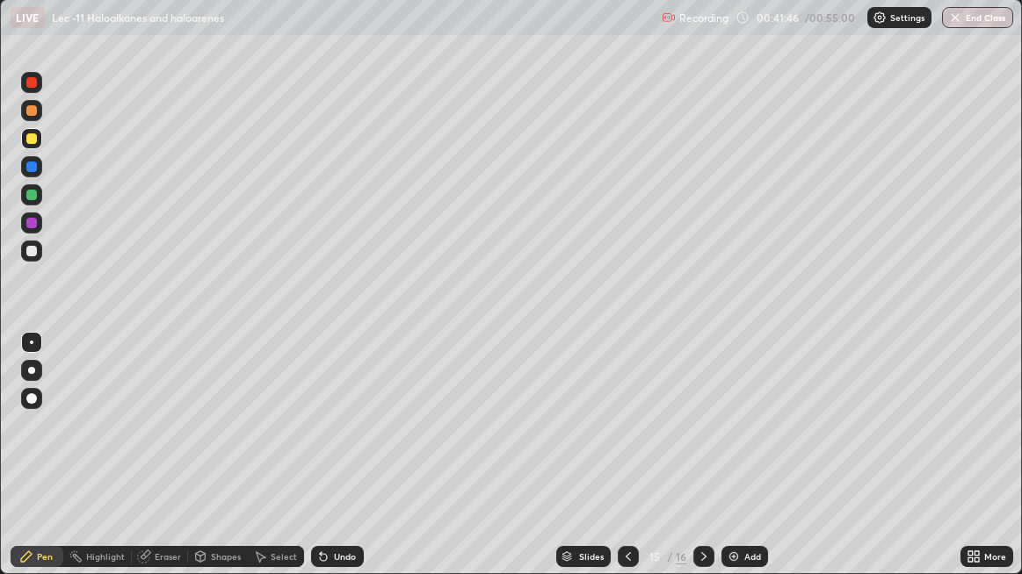
click at [320, 466] on icon at bounding box center [323, 557] width 7 height 7
click at [318, 466] on icon at bounding box center [323, 557] width 14 height 14
click at [704, 466] on icon at bounding box center [704, 557] width 14 height 14
click at [40, 249] on div at bounding box center [31, 251] width 21 height 21
click at [34, 196] on div at bounding box center [31, 195] width 11 height 11
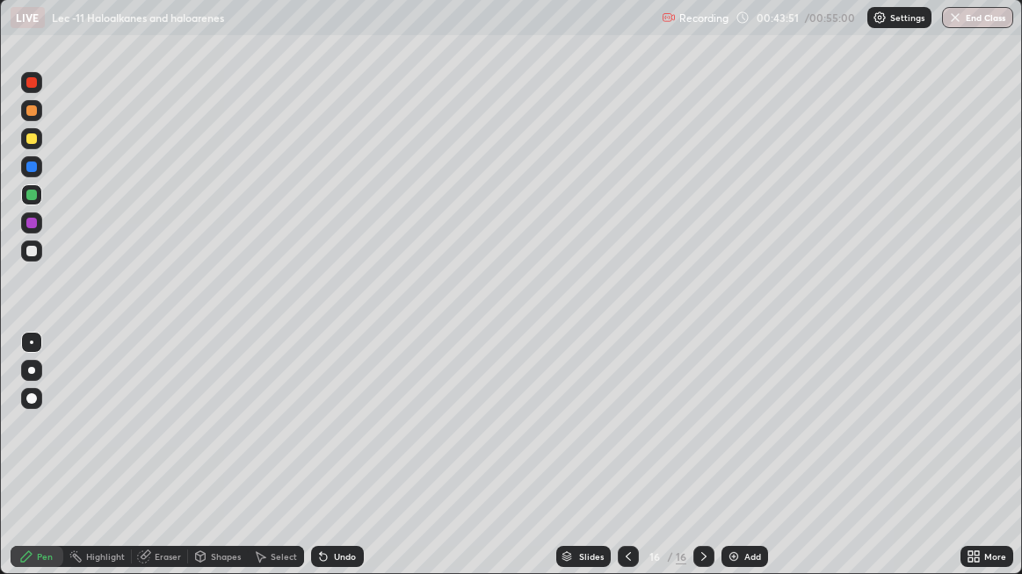
click at [40, 145] on div at bounding box center [31, 138] width 21 height 21
click at [732, 466] on img at bounding box center [733, 557] width 14 height 14
click at [737, 466] on img at bounding box center [733, 557] width 14 height 14
click at [753, 466] on div "Add" at bounding box center [744, 556] width 47 height 21
click at [979, 466] on icon at bounding box center [976, 554] width 4 height 4
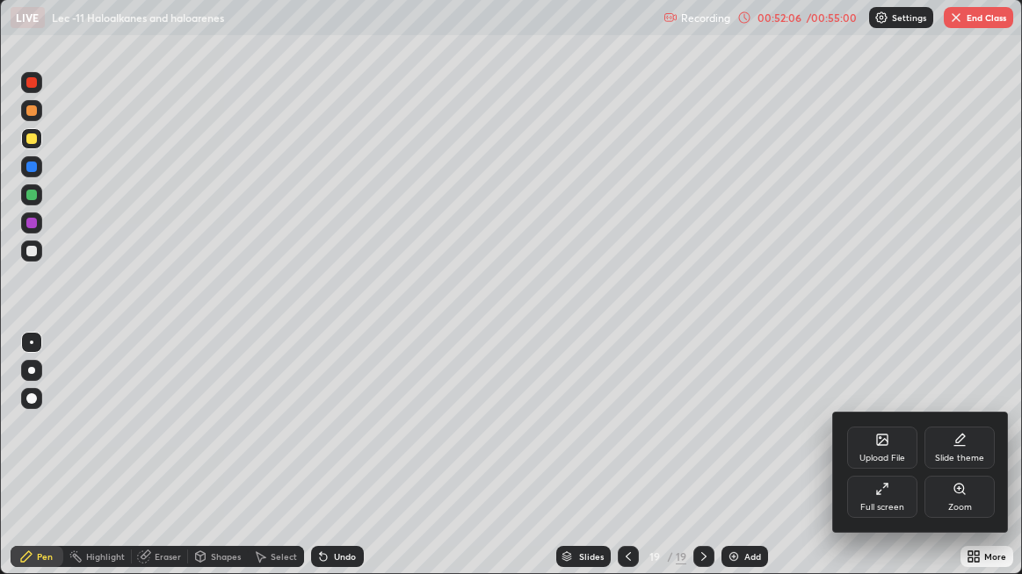
click at [889, 466] on div "Full screen" at bounding box center [882, 507] width 44 height 9
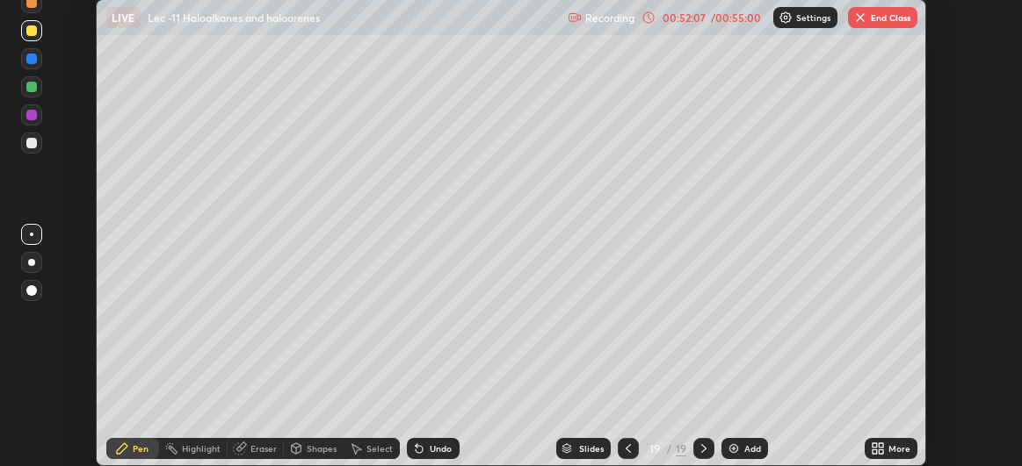
scroll to position [87374, 86818]
click at [875, 24] on button "End Class" at bounding box center [882, 17] width 69 height 21
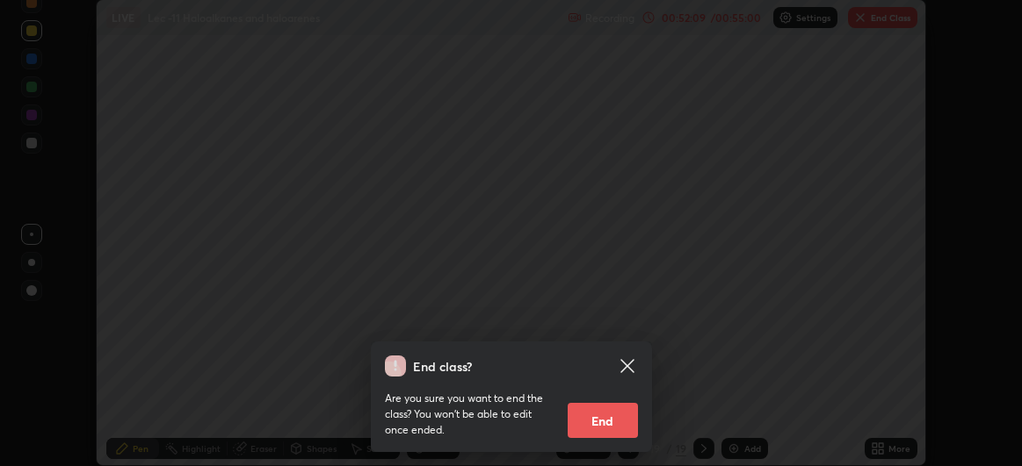
click at [605, 422] on button "End" at bounding box center [602, 420] width 70 height 35
